Goal: Task Accomplishment & Management: Manage account settings

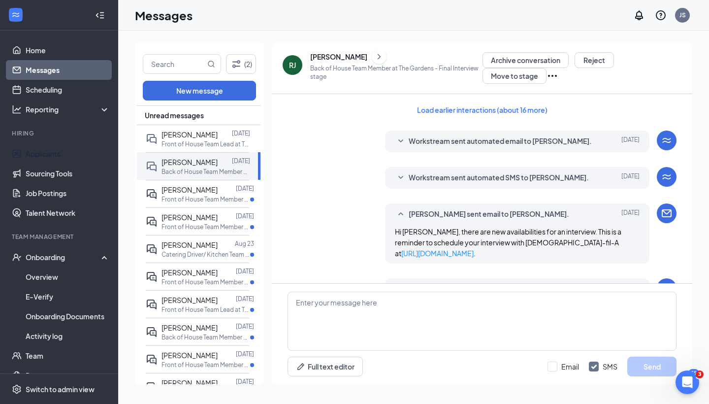
scroll to position [451, 0]
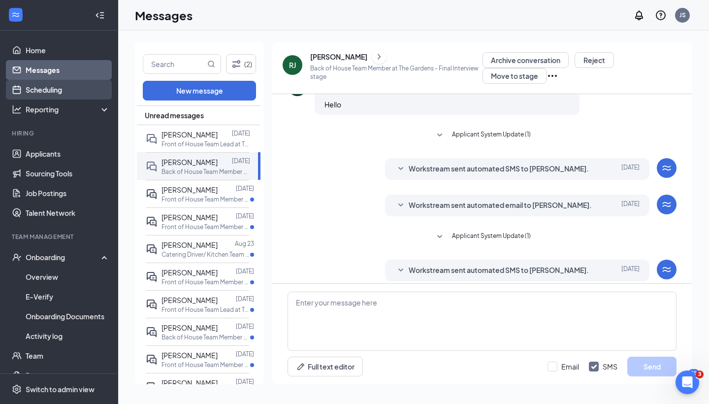
click at [73, 90] on link "Scheduling" at bounding box center [68, 90] width 84 height 20
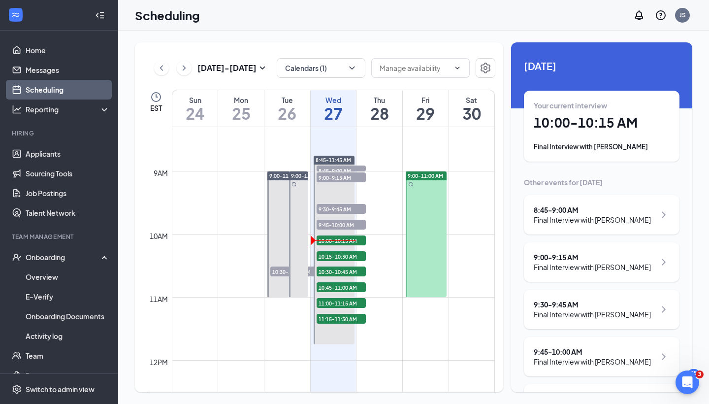
scroll to position [524, 0]
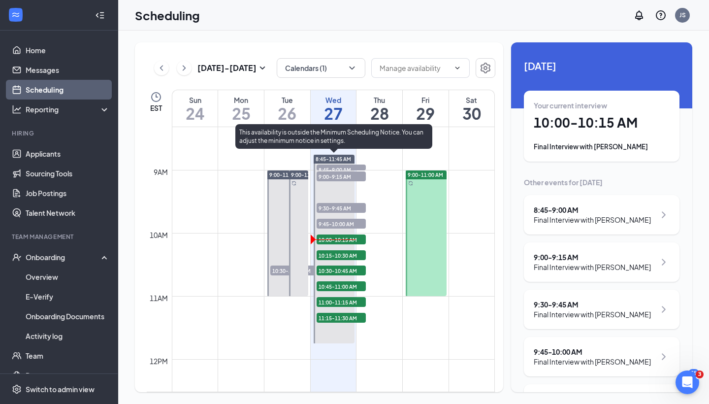
click at [356, 236] on span "10:00-10:15 AM" at bounding box center [341, 239] width 49 height 10
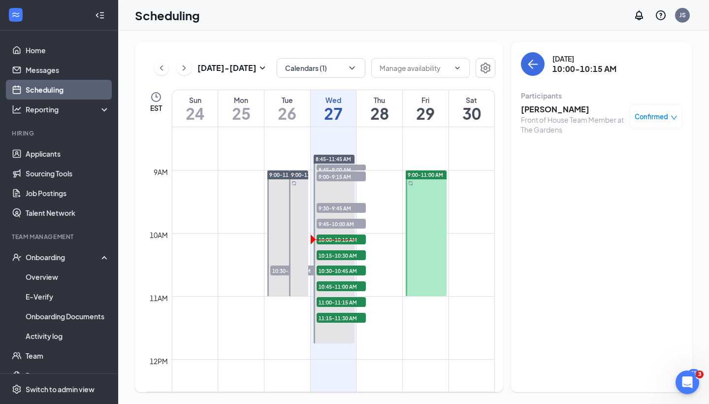
click at [577, 106] on h3 "[PERSON_NAME]" at bounding box center [572, 109] width 103 height 11
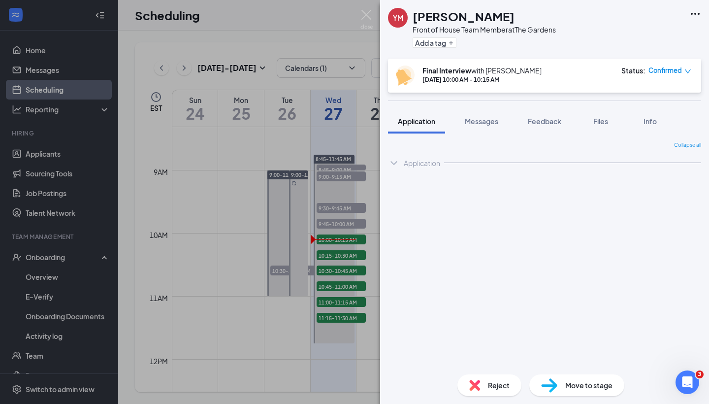
click at [673, 68] on span "Confirmed" at bounding box center [664, 70] width 33 height 10
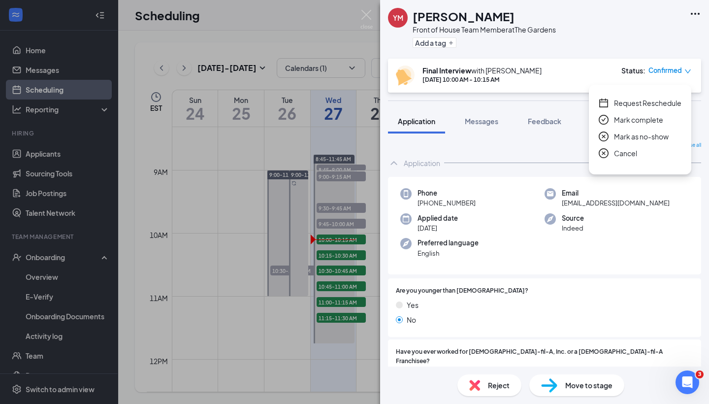
click at [663, 106] on span "Request Reschedule" at bounding box center [647, 102] width 67 height 11
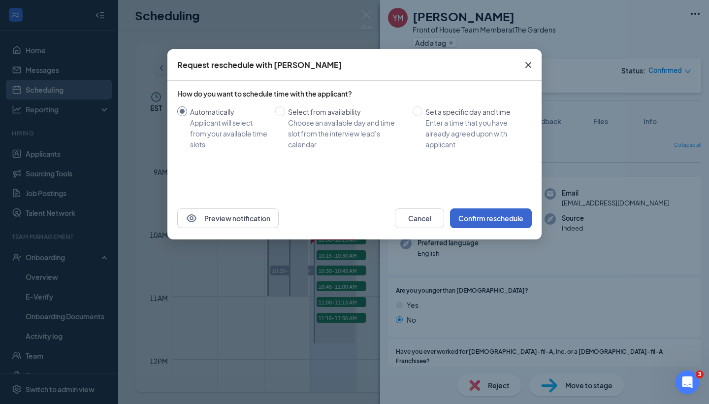
click at [483, 217] on button "Confirm reschedule" at bounding box center [491, 218] width 82 height 20
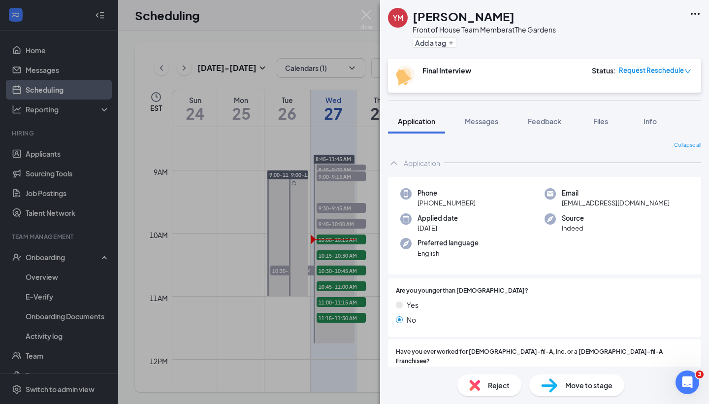
click at [341, 191] on div "YM [PERSON_NAME] Front of House Team Member at The Gardens Add a tag Final Inte…" at bounding box center [354, 202] width 709 height 404
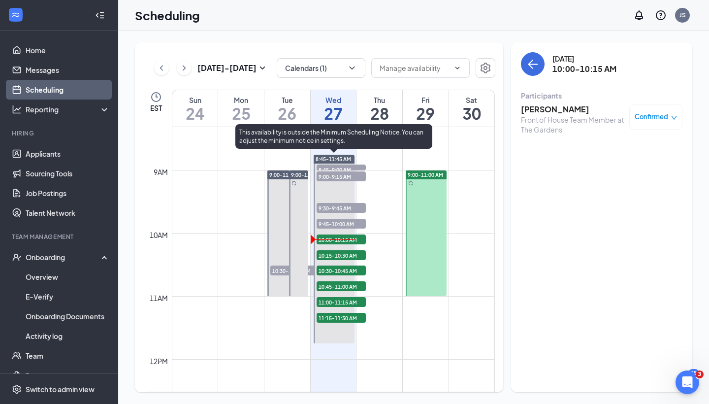
click at [348, 223] on span "9:45-10:00 AM" at bounding box center [341, 224] width 49 height 10
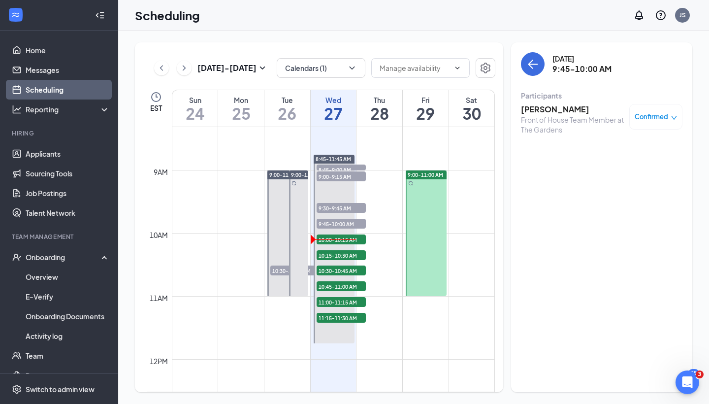
click at [659, 110] on div "Confirmed" at bounding box center [655, 117] width 53 height 26
click at [666, 112] on span "Confirmed" at bounding box center [651, 117] width 33 height 10
click at [626, 148] on span "Request Reschedule" at bounding box center [633, 149] width 67 height 11
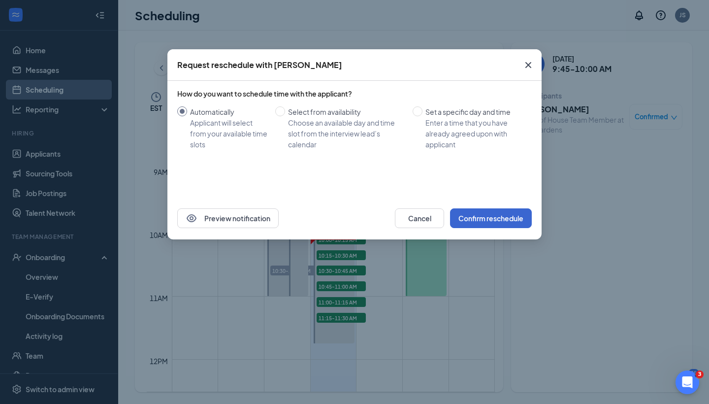
click at [487, 211] on button "Confirm reschedule" at bounding box center [491, 218] width 82 height 20
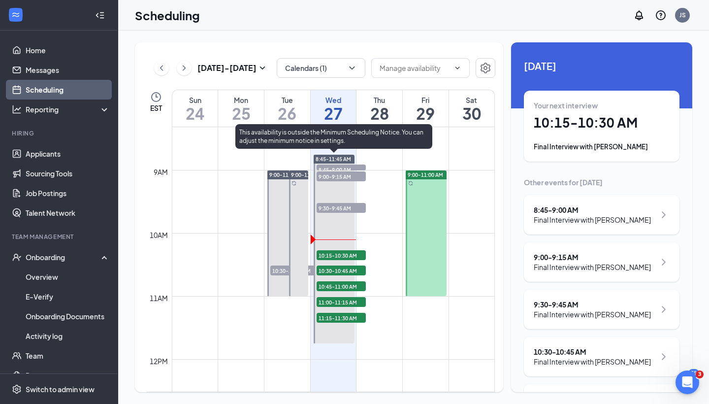
click at [351, 206] on span "9:30-9:45 AM" at bounding box center [341, 208] width 49 height 10
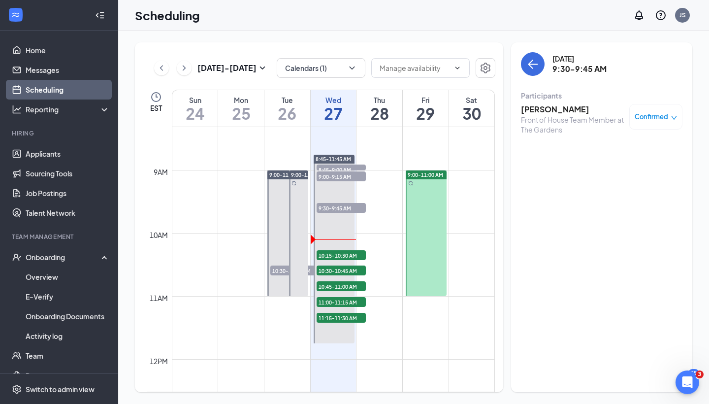
click at [660, 117] on span "Confirmed" at bounding box center [651, 117] width 33 height 10
click at [636, 149] on span "Request Reschedule" at bounding box center [633, 149] width 67 height 11
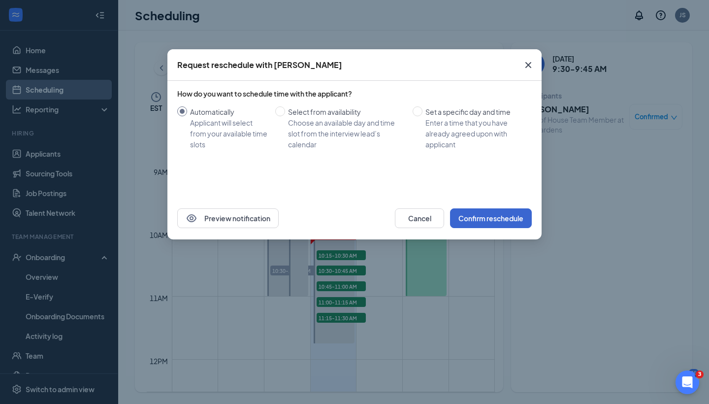
click at [482, 217] on button "Confirm reschedule" at bounding box center [491, 218] width 82 height 20
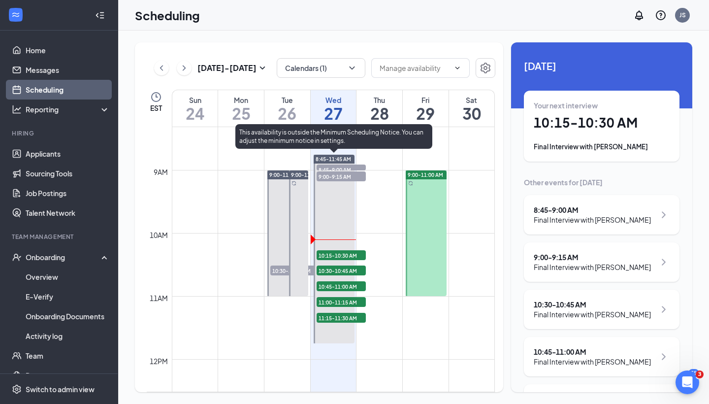
click at [350, 177] on span "9:00-9:15 AM" at bounding box center [341, 176] width 49 height 10
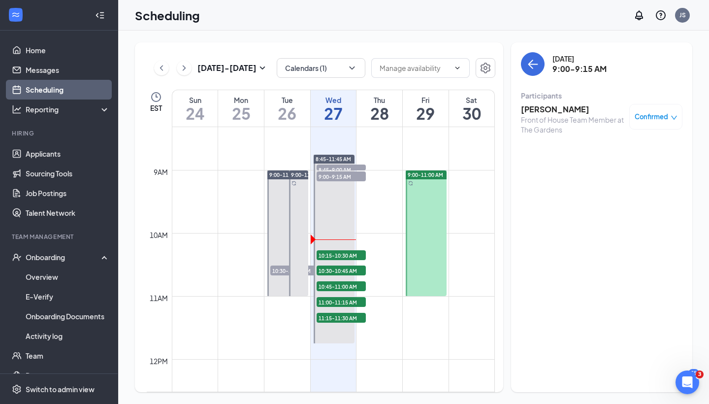
click at [647, 113] on span "Confirmed" at bounding box center [651, 117] width 33 height 10
click at [633, 148] on span "Request Reschedule" at bounding box center [633, 149] width 67 height 11
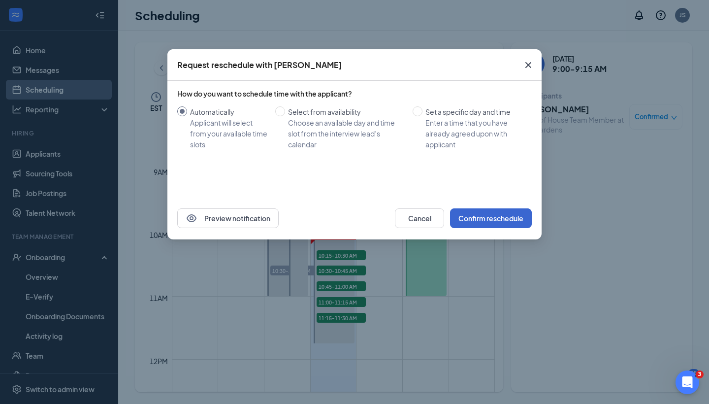
click at [517, 221] on button "Confirm reschedule" at bounding box center [491, 218] width 82 height 20
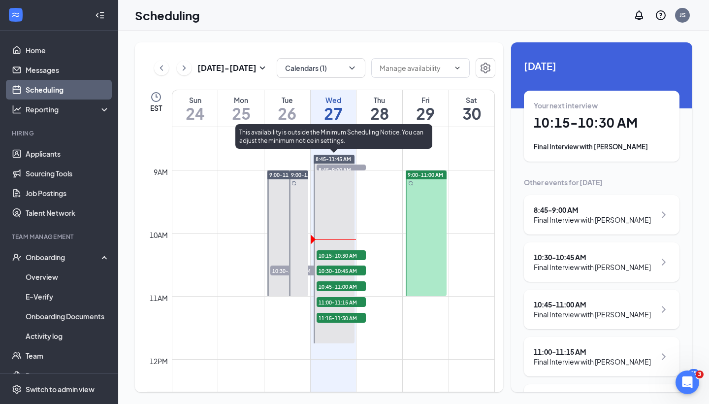
click at [336, 168] on span "8:45-9:00 AM" at bounding box center [341, 169] width 49 height 10
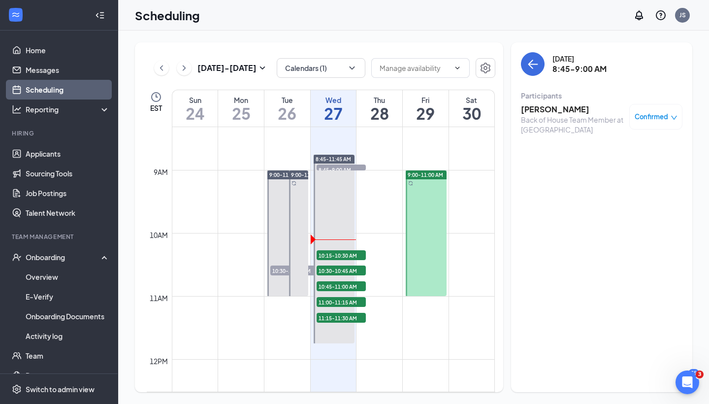
click at [648, 108] on div "Confirmed" at bounding box center [655, 117] width 53 height 26
click at [667, 116] on span "Confirmed" at bounding box center [651, 117] width 33 height 10
click at [637, 150] on span "Request Reschedule" at bounding box center [633, 149] width 67 height 11
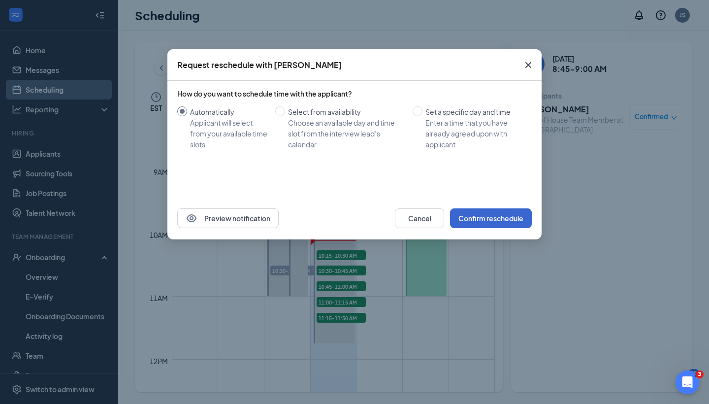
click at [487, 215] on button "Confirm reschedule" at bounding box center [491, 218] width 82 height 20
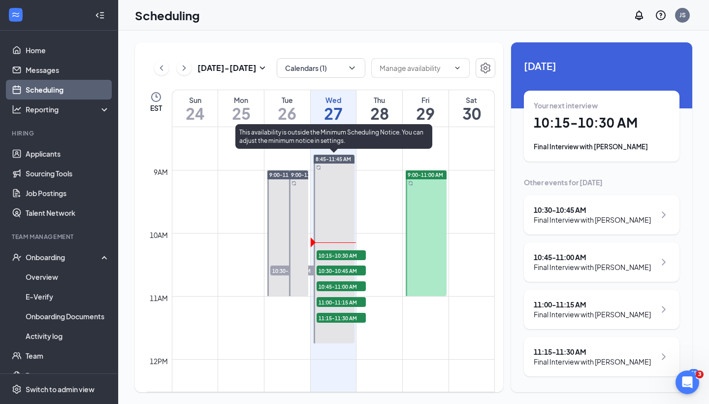
click at [327, 262] on div at bounding box center [334, 249] width 41 height 189
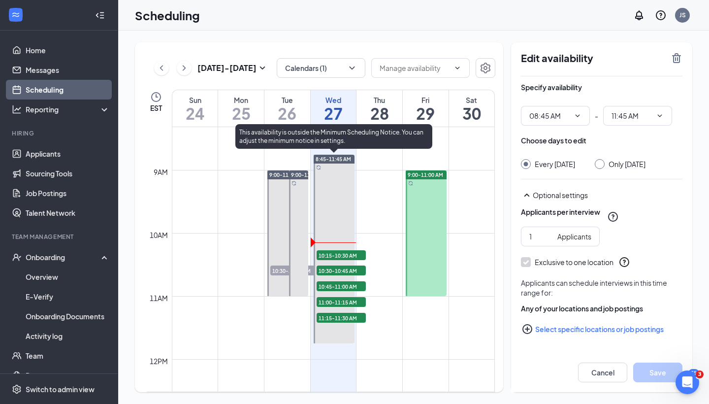
click at [329, 256] on span "10:15-10:30 AM" at bounding box center [341, 255] width 49 height 10
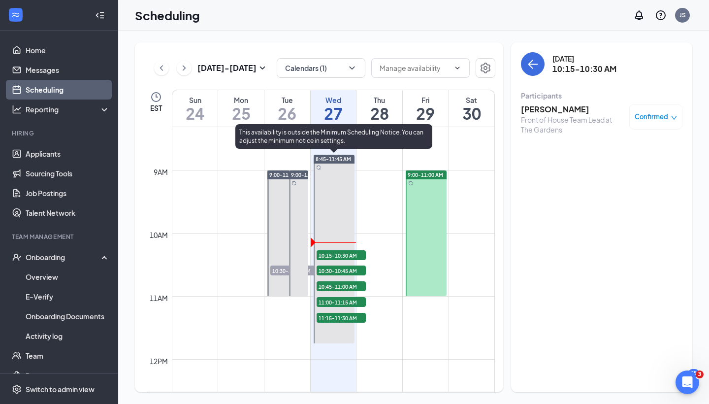
click at [341, 255] on span "10:15-10:30 AM" at bounding box center [341, 255] width 49 height 10
click at [332, 255] on span "10:15-10:30 AM" at bounding box center [341, 255] width 49 height 10
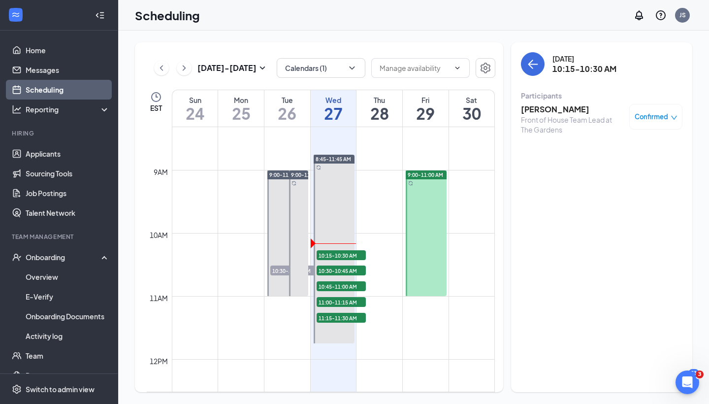
scroll to position [489, 0]
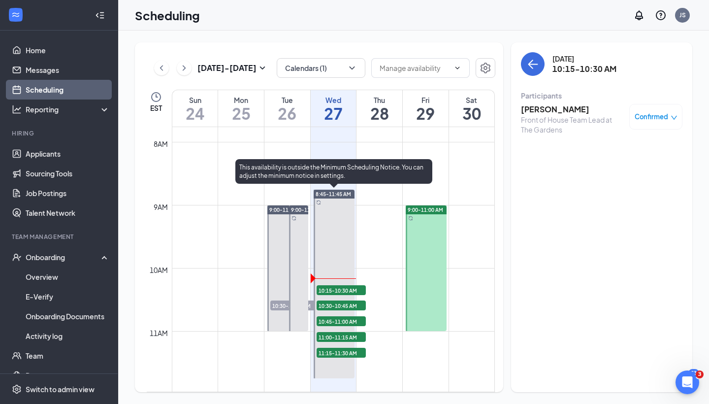
click at [342, 291] on span "10:15-10:30 AM" at bounding box center [341, 290] width 49 height 10
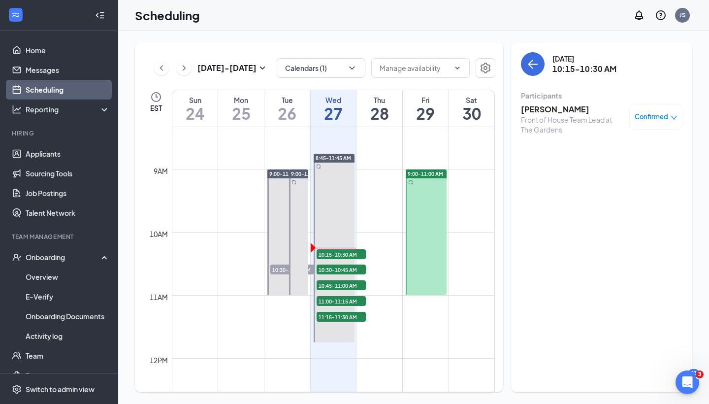
scroll to position [526, 0]
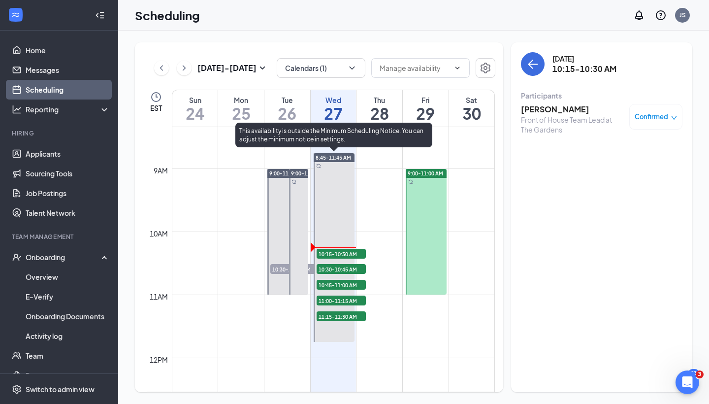
click at [342, 250] on span "10:15-10:30 AM" at bounding box center [341, 254] width 49 height 10
click at [344, 250] on span "10:15-10:30 AM" at bounding box center [341, 254] width 49 height 10
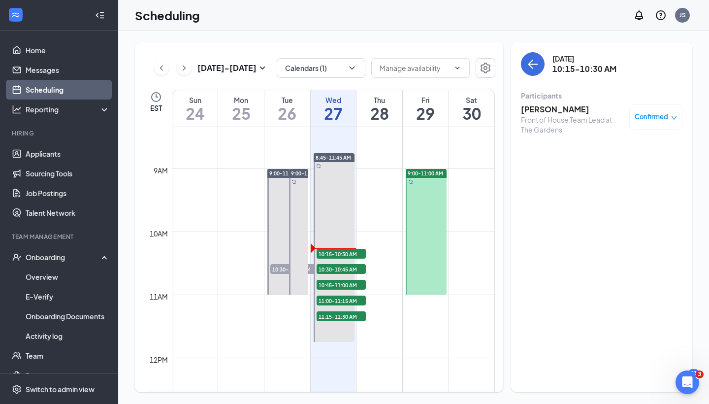
click at [559, 107] on h3 "[PERSON_NAME]" at bounding box center [572, 109] width 103 height 11
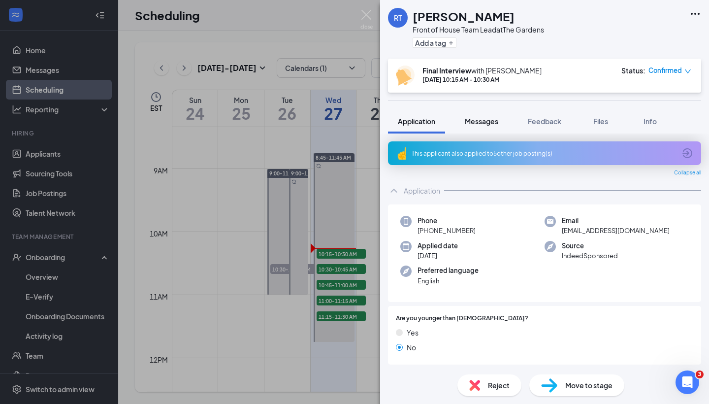
click at [500, 116] on button "Messages" at bounding box center [481, 121] width 53 height 25
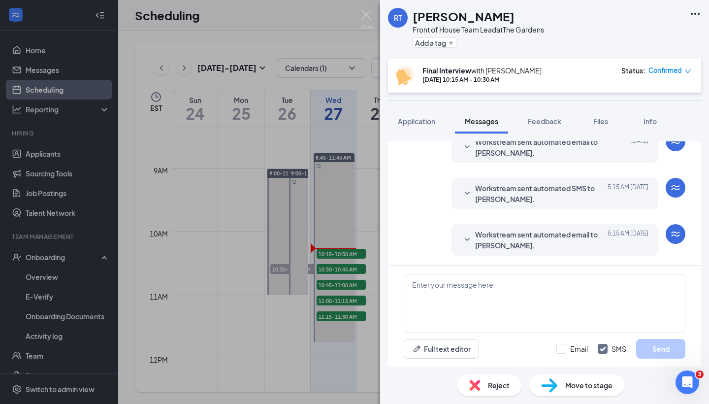
scroll to position [295, 0]
click at [589, 245] on span "Workstream sent automated email to [PERSON_NAME]." at bounding box center [539, 240] width 129 height 22
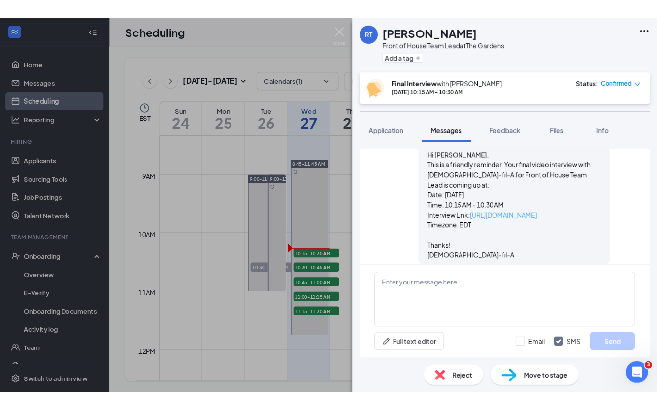
scroll to position [410, 0]
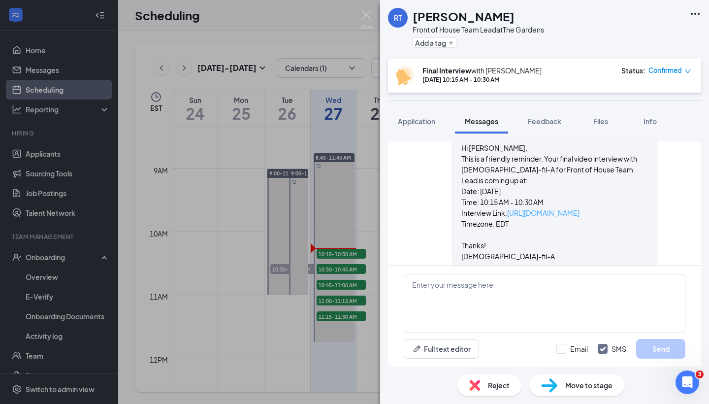
drag, startPoint x: 649, startPoint y: 202, endPoint x: 509, endPoint y: 198, distance: 140.4
click at [509, 198] on div "Workstream sent automated email to [PERSON_NAME]. [DATE] 5:15 AM Hi [PERSON_NAM…" at bounding box center [554, 188] width 207 height 157
copy link "[URL][DOMAIN_NAME]"
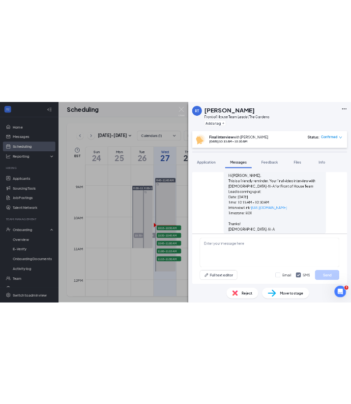
scroll to position [403, 0]
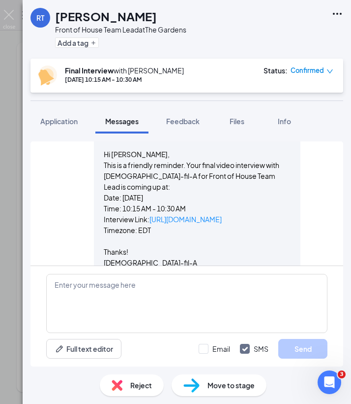
click at [318, 226] on div "Workstream sent automated email to [PERSON_NAME]. [DATE] 5:15 AM Hi [PERSON_NAM…" at bounding box center [187, 196] width 282 height 161
click at [172, 123] on span "Feedback" at bounding box center [182, 121] width 33 height 9
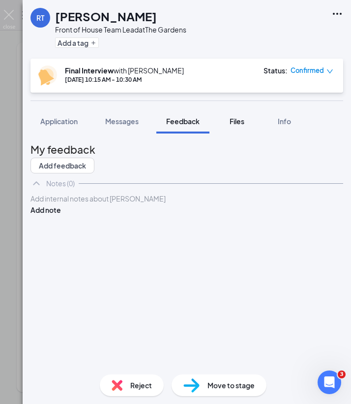
click at [237, 124] on span "Files" at bounding box center [237, 121] width 15 height 9
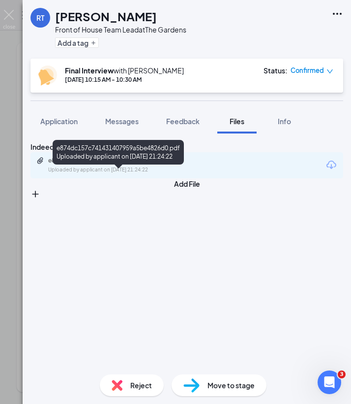
click at [196, 164] on div "e874dc157c741431407959a5be4826d0.pdf" at bounding box center [115, 161] width 159 height 8
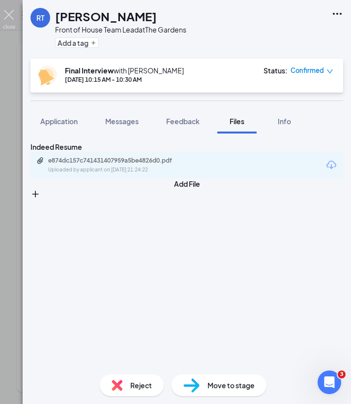
click at [8, 10] on img at bounding box center [9, 19] width 12 height 19
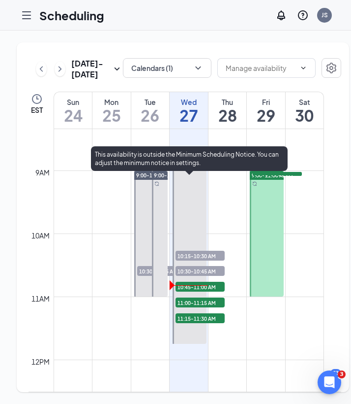
click at [212, 291] on span "10:45-11:00 AM" at bounding box center [200, 287] width 49 height 10
click at [203, 276] on span "10:30-10:45 AM" at bounding box center [200, 271] width 49 height 10
click at [202, 301] on div "1" at bounding box center [200, 296] width 49 height 10
click at [197, 291] on span "10:45-11:00 AM" at bounding box center [200, 287] width 49 height 10
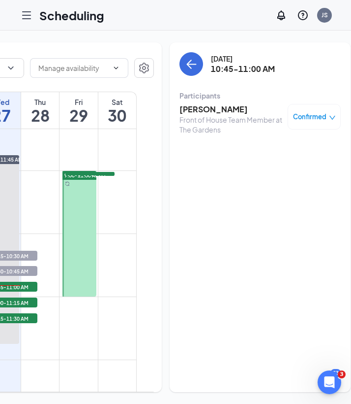
scroll to position [0, 187]
click at [204, 110] on h3 "[PERSON_NAME]" at bounding box center [231, 109] width 103 height 11
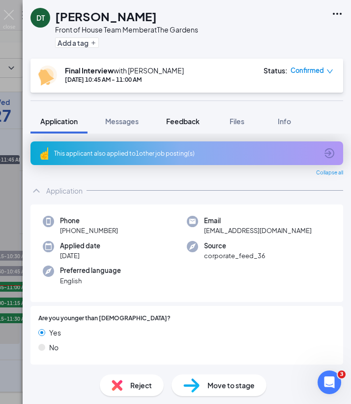
click at [196, 123] on span "Feedback" at bounding box center [182, 121] width 33 height 9
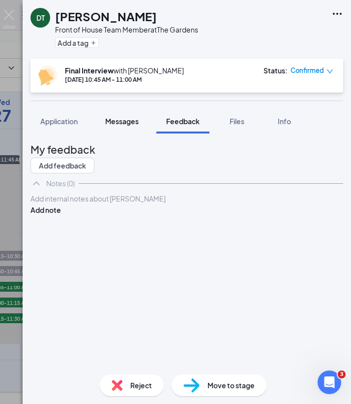
click at [139, 124] on span "Messages" at bounding box center [121, 121] width 33 height 9
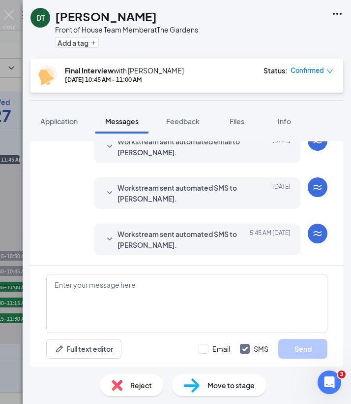
scroll to position [288, 0]
click at [196, 242] on span "Workstream sent automated email to [PERSON_NAME]." at bounding box center [182, 240] width 129 height 22
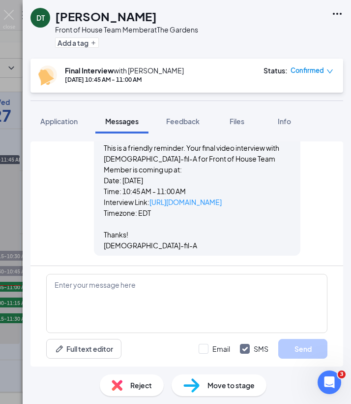
scroll to position [414, 0]
drag, startPoint x: 293, startPoint y: 203, endPoint x: 151, endPoint y: 199, distance: 142.3
click at [151, 199] on div "Workstream sent automated email to [PERSON_NAME]. [DATE] 5:45 AM Hi [PERSON_NAM…" at bounding box center [197, 177] width 207 height 157
copy link "[URL][DOMAIN_NAME]"
click at [12, 13] on img at bounding box center [9, 19] width 12 height 19
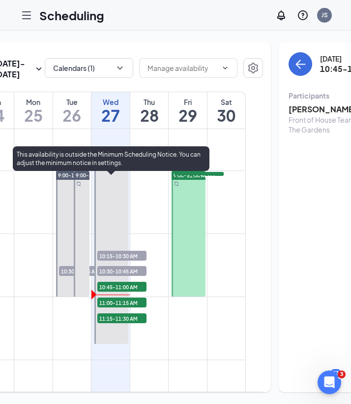
click at [131, 307] on span "11:00-11:15 AM" at bounding box center [121, 302] width 49 height 10
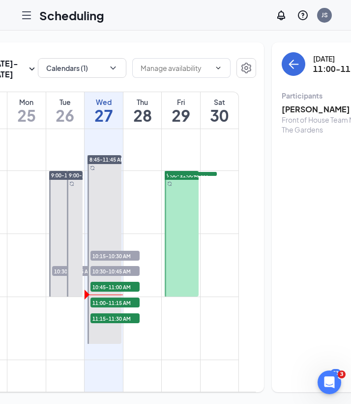
scroll to position [0, 113]
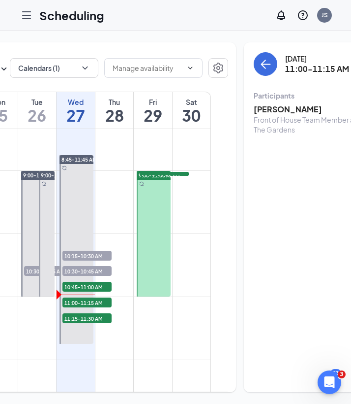
click at [258, 107] on h3 "[PERSON_NAME]" at bounding box center [305, 109] width 103 height 11
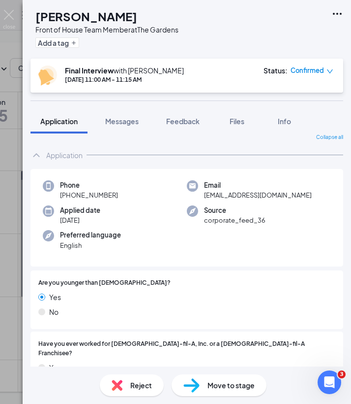
scroll to position [9, 0]
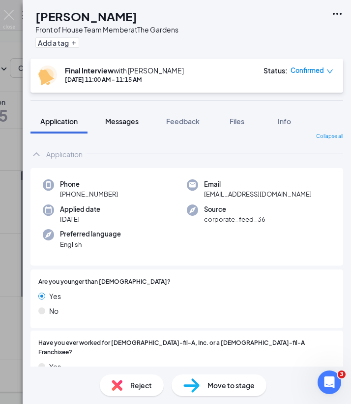
click at [130, 116] on button "Messages" at bounding box center [122, 121] width 53 height 25
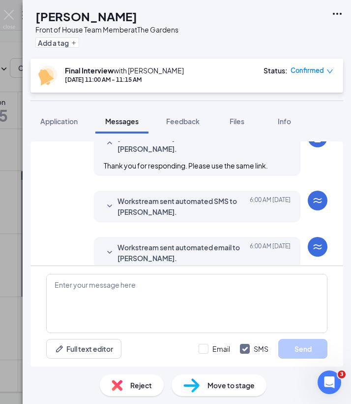
scroll to position [373, 0]
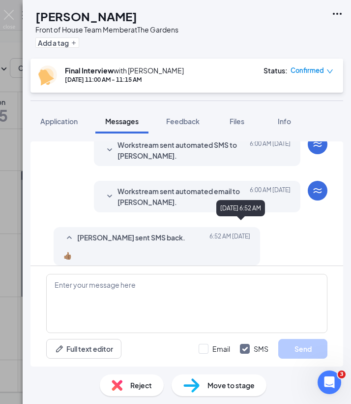
click at [230, 186] on span "Workstream sent automated email to [PERSON_NAME]." at bounding box center [182, 197] width 129 height 22
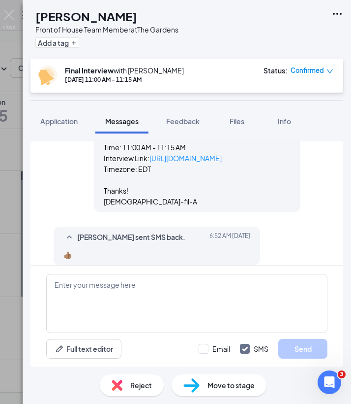
scroll to position [498, 0]
drag, startPoint x: 291, startPoint y: 151, endPoint x: 152, endPoint y: 153, distance: 139.8
click at [152, 153] on div "Workstream sent automated email to [PERSON_NAME]. [DATE] 6:00 AM Hi [PERSON_NAM…" at bounding box center [197, 134] width 207 height 157
copy link "[URL][DOMAIN_NAME]"
click at [297, 172] on div "Workstream sent automated email to [PERSON_NAME]. [DATE] 6:00 AM Hi [PERSON_NAM…" at bounding box center [197, 134] width 207 height 157
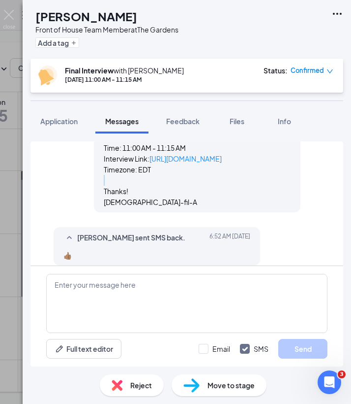
click at [297, 172] on div "Workstream sent automated email to [PERSON_NAME]. [DATE] 6:00 AM Hi [PERSON_NAM…" at bounding box center [197, 134] width 207 height 157
click at [321, 168] on div "Workstream sent automated email to [PERSON_NAME]. [DATE] 6:00 AM Hi [PERSON_NAM…" at bounding box center [187, 136] width 282 height 161
drag, startPoint x: 56, startPoint y: 15, endPoint x: 145, endPoint y: 15, distance: 89.1
click at [145, 15] on div "[PERSON_NAME]" at bounding box center [106, 16] width 143 height 17
copy h1 "[PERSON_NAME]"
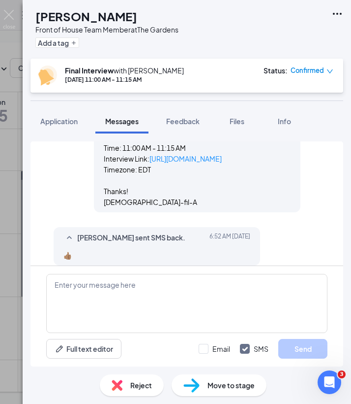
click at [127, 382] on div "Reject" at bounding box center [132, 385] width 64 height 22
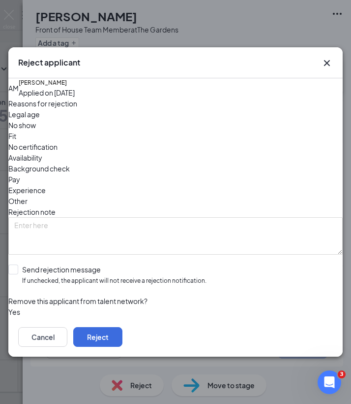
click at [120, 140] on div "Fit" at bounding box center [175, 135] width 335 height 11
click at [86, 264] on div "Send rejection message" at bounding box center [114, 269] width 185 height 10
click at [86, 264] on input "Send rejection message If unchecked, the applicant will not receive a rejection…" at bounding box center [107, 274] width 198 height 21
checkbox input "true"
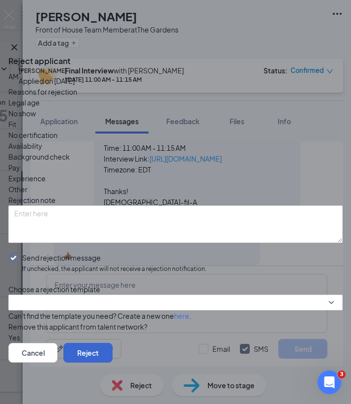
click at [113, 347] on button "Reject" at bounding box center [88, 353] width 49 height 20
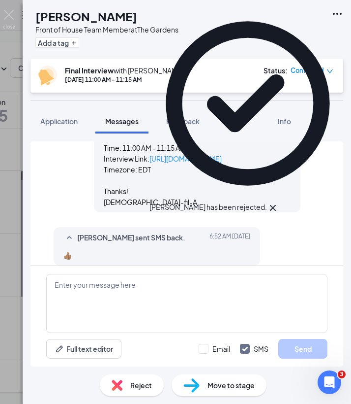
click at [21, 145] on div "AM [PERSON_NAME] Front of House Team Member at The Gardens Add a tag Final Inte…" at bounding box center [175, 202] width 351 height 404
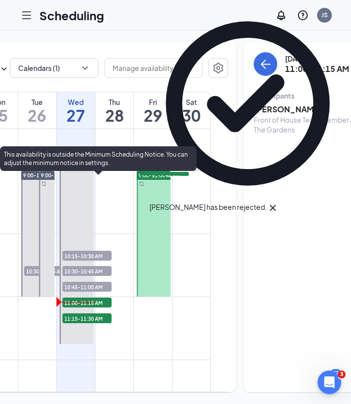
click at [92, 291] on span "10:45-11:00 AM" at bounding box center [87, 287] width 49 height 10
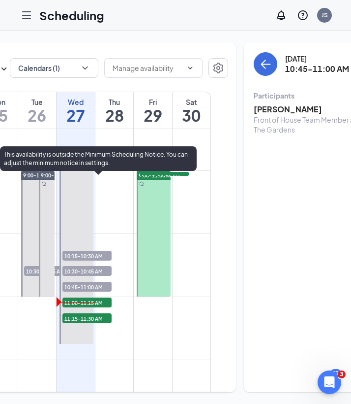
click at [91, 307] on span "11:00-11:15 AM" at bounding box center [87, 302] width 49 height 10
click at [83, 323] on span "11:15-11:30 AM" at bounding box center [87, 318] width 49 height 10
click at [99, 307] on span "11:00-11:15 AM" at bounding box center [87, 302] width 49 height 10
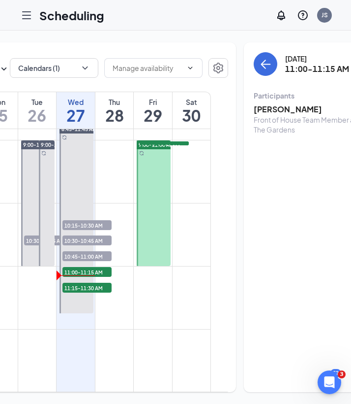
scroll to position [562, 0]
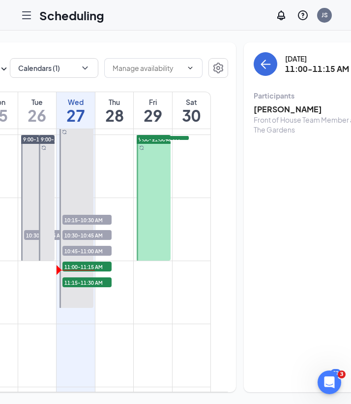
click at [32, 240] on span "10:30-10:45 AM" at bounding box center [48, 235] width 49 height 10
click at [282, 112] on h3 "[PERSON_NAME]" at bounding box center [305, 109] width 103 height 11
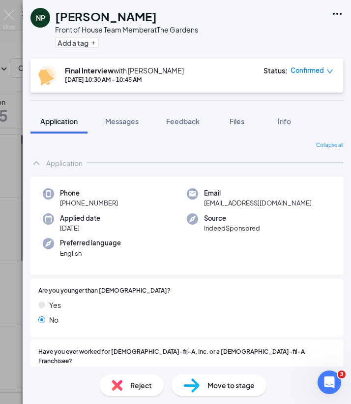
click at [320, 70] on span "Confirmed" at bounding box center [307, 70] width 33 height 10
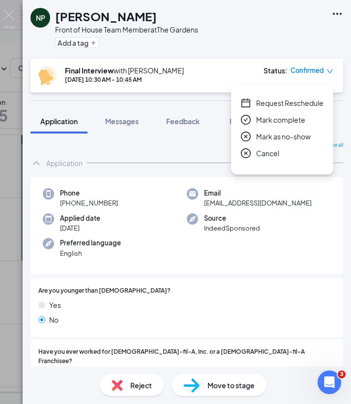
click at [307, 105] on span "Request Reschedule" at bounding box center [289, 102] width 67 height 11
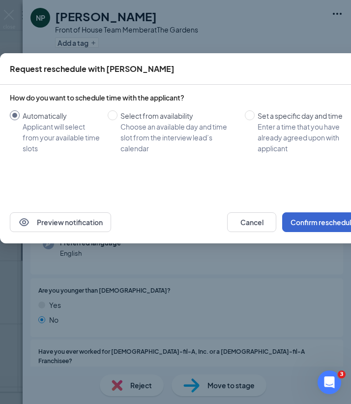
click at [319, 227] on button "Confirm reschedule" at bounding box center [324, 222] width 82 height 20
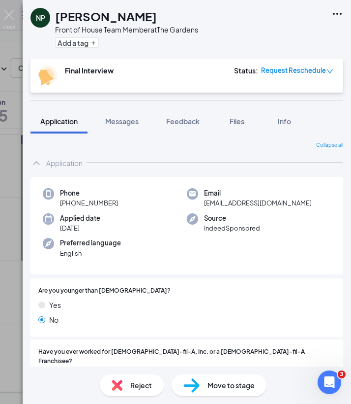
click at [20, 59] on div "NP [PERSON_NAME] Publik Front of House Team Member at The Gardens Add a tag Fin…" at bounding box center [175, 202] width 351 height 404
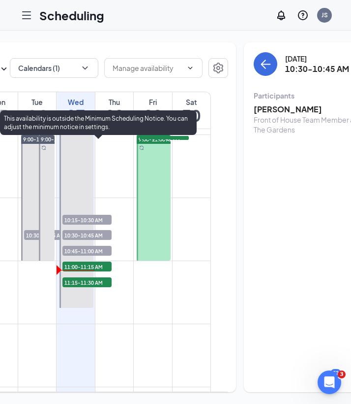
click at [69, 287] on span "11:15-11:30 AM" at bounding box center [87, 282] width 49 height 10
click at [81, 287] on span "11:15-11:30 AM" at bounding box center [87, 282] width 49 height 10
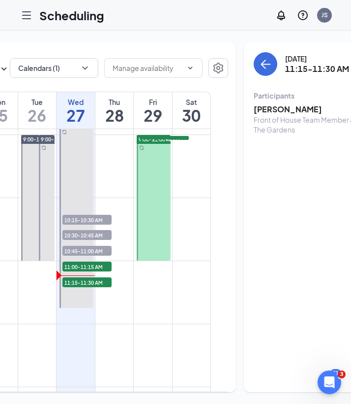
click at [297, 114] on h3 "[PERSON_NAME]" at bounding box center [305, 109] width 103 height 11
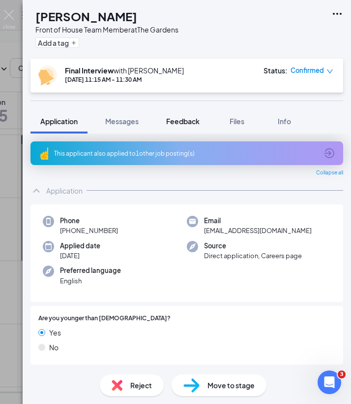
click at [189, 124] on span "Feedback" at bounding box center [182, 121] width 33 height 9
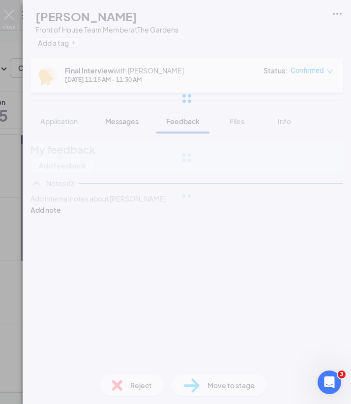
click at [133, 122] on div at bounding box center [187, 98] width 329 height 197
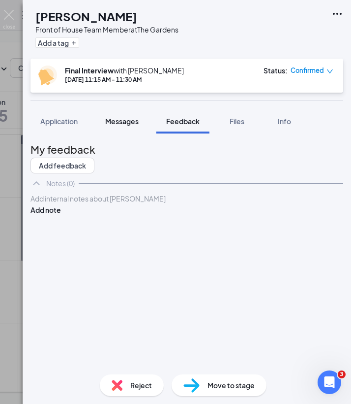
click at [124, 121] on span "Messages" at bounding box center [121, 121] width 33 height 9
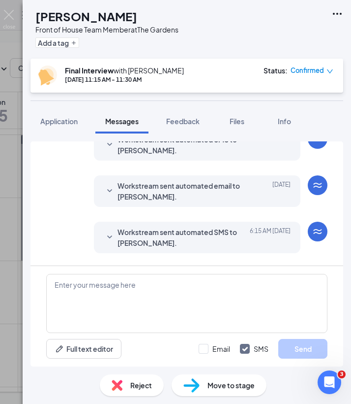
scroll to position [288, 0]
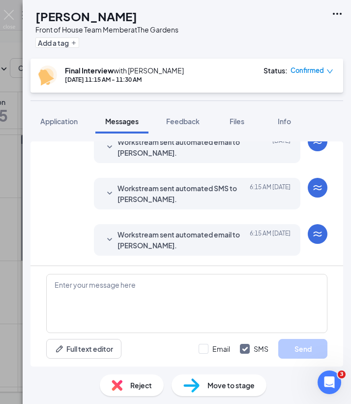
click at [188, 234] on span "Workstream sent automated email to [PERSON_NAME]." at bounding box center [182, 240] width 129 height 22
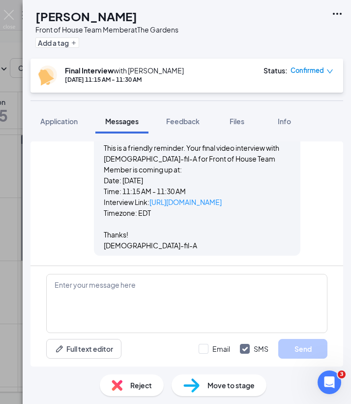
scroll to position [414, 0]
drag, startPoint x: 290, startPoint y: 204, endPoint x: 151, endPoint y: 197, distance: 139.5
click at [151, 197] on p "Interview Link: [URL][DOMAIN_NAME]" at bounding box center [197, 201] width 187 height 11
copy link "[URL][DOMAIN_NAME]"
drag, startPoint x: 326, startPoint y: 211, endPoint x: 185, endPoint y: 10, distance: 245.6
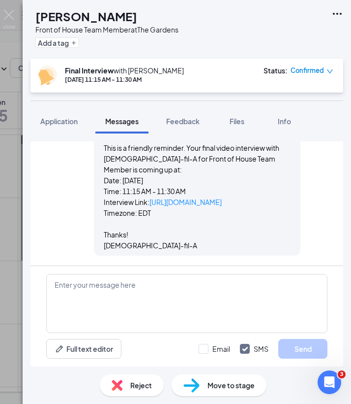
click at [179, 10] on div "[PERSON_NAME] Front of House Team Member at The Gardens Add a tag" at bounding box center [105, 29] width 148 height 43
copy h1 "[PERSON_NAME]"
click at [139, 392] on div "Reject" at bounding box center [132, 385] width 64 height 22
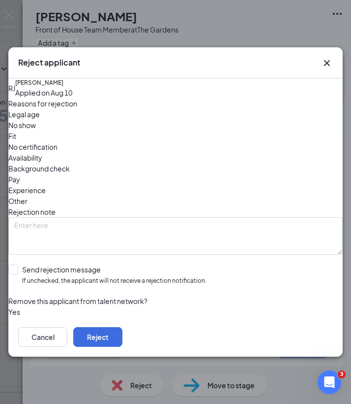
click at [122, 141] on div "Fit" at bounding box center [175, 135] width 335 height 11
click at [53, 264] on div "Send rejection message" at bounding box center [114, 269] width 185 height 10
click at [53, 264] on input "Send rejection message If unchecked, the applicant will not receive a rejection…" at bounding box center [107, 274] width 198 height 21
checkbox input "true"
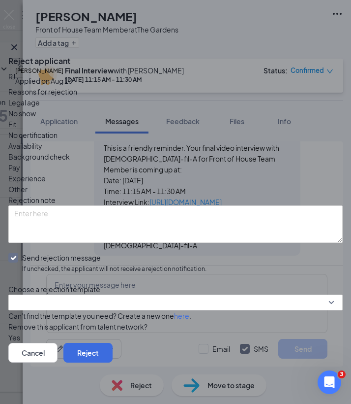
click at [78, 273] on div "Reasons for rejection Legal age No show Fit No certification Availability Backg…" at bounding box center [175, 214] width 335 height 256
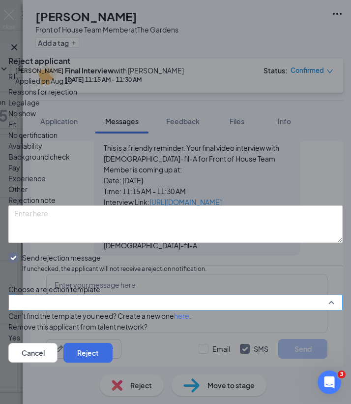
click at [79, 295] on input "search" at bounding box center [172, 302] width 316 height 15
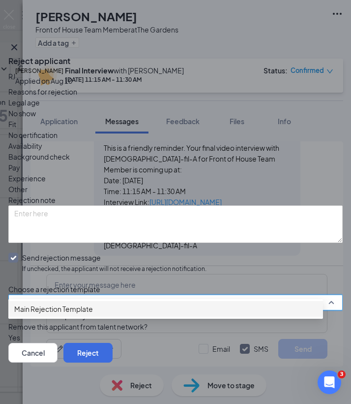
click at [98, 303] on div "Main Rejection Template" at bounding box center [165, 309] width 315 height 16
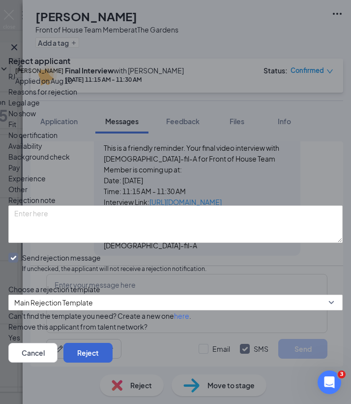
click at [113, 349] on button "Reject" at bounding box center [88, 353] width 49 height 20
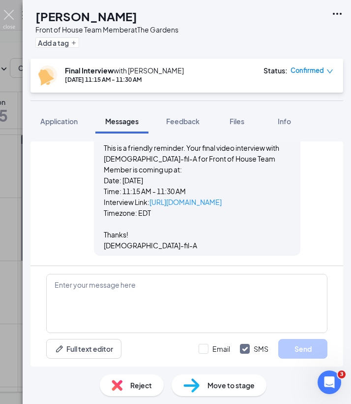
click at [8, 14] on img at bounding box center [9, 19] width 12 height 19
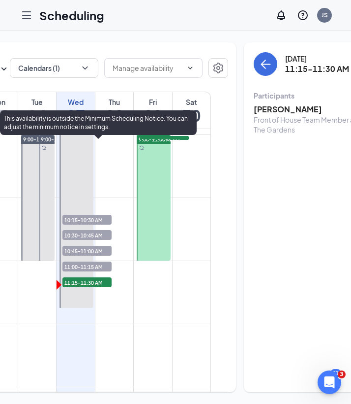
click at [92, 287] on span "11:15-11:30 AM" at bounding box center [87, 282] width 49 height 10
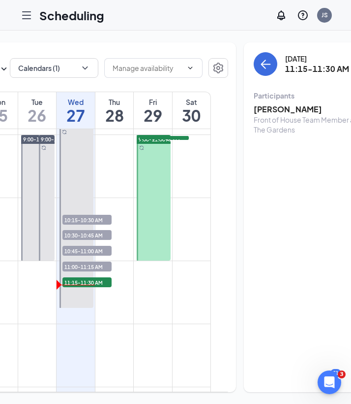
click at [287, 103] on div "[PERSON_NAME] Front of House Team Member at The Gardens Confirmed" at bounding box center [334, 118] width 161 height 37
click at [281, 108] on h3 "[PERSON_NAME]" at bounding box center [305, 109] width 103 height 11
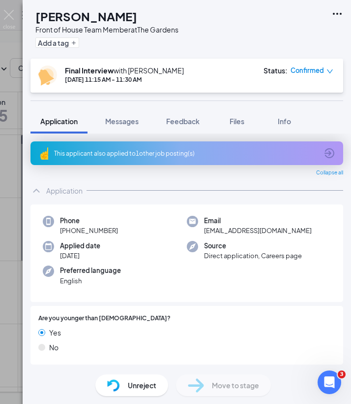
click at [7, 116] on div "[PERSON_NAME] Front of House Team Member at The Gardens Add a tag Final Intervi…" at bounding box center [175, 202] width 351 height 404
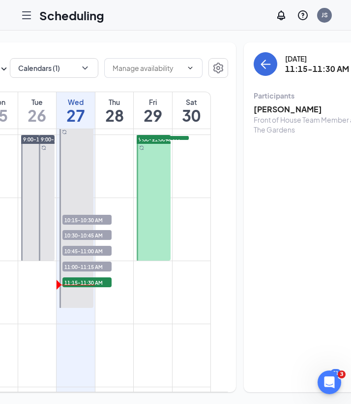
scroll to position [577, 0]
